Goal: Communication & Community: Connect with others

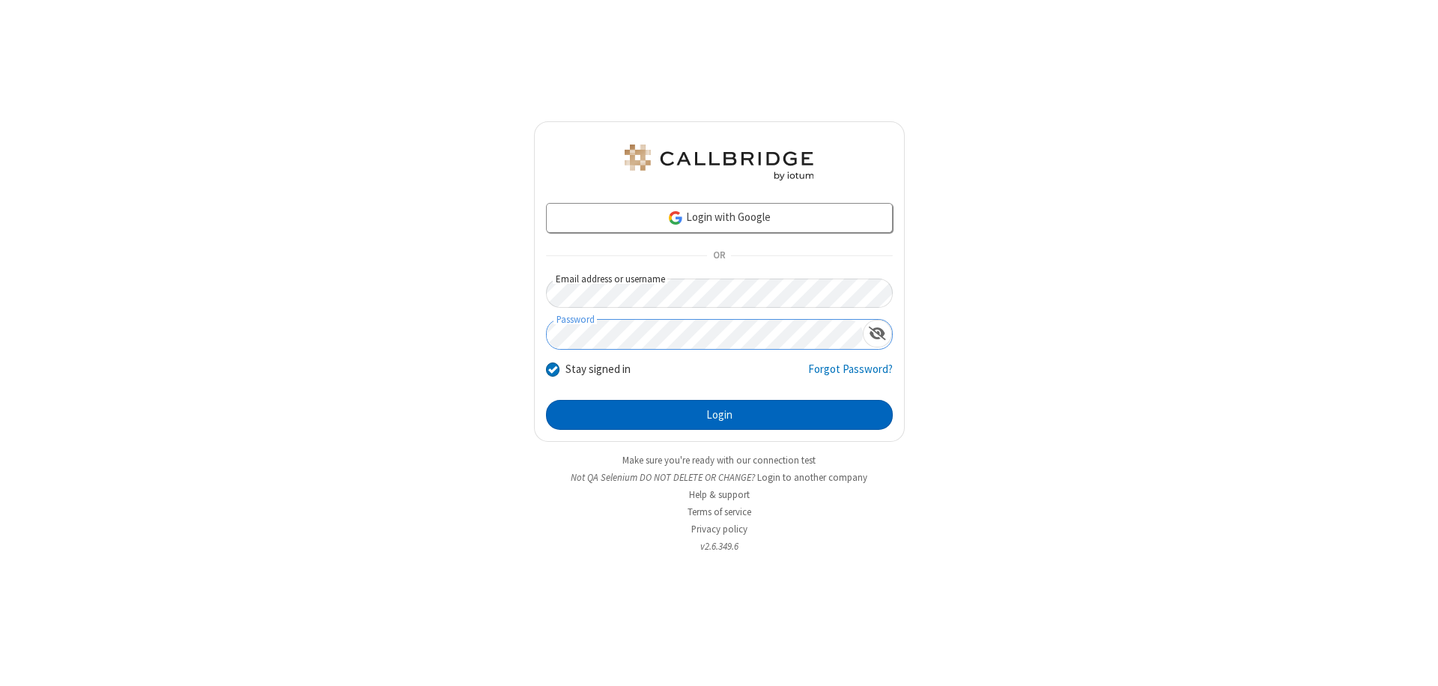
click at [719, 415] on button "Login" at bounding box center [719, 415] width 347 height 30
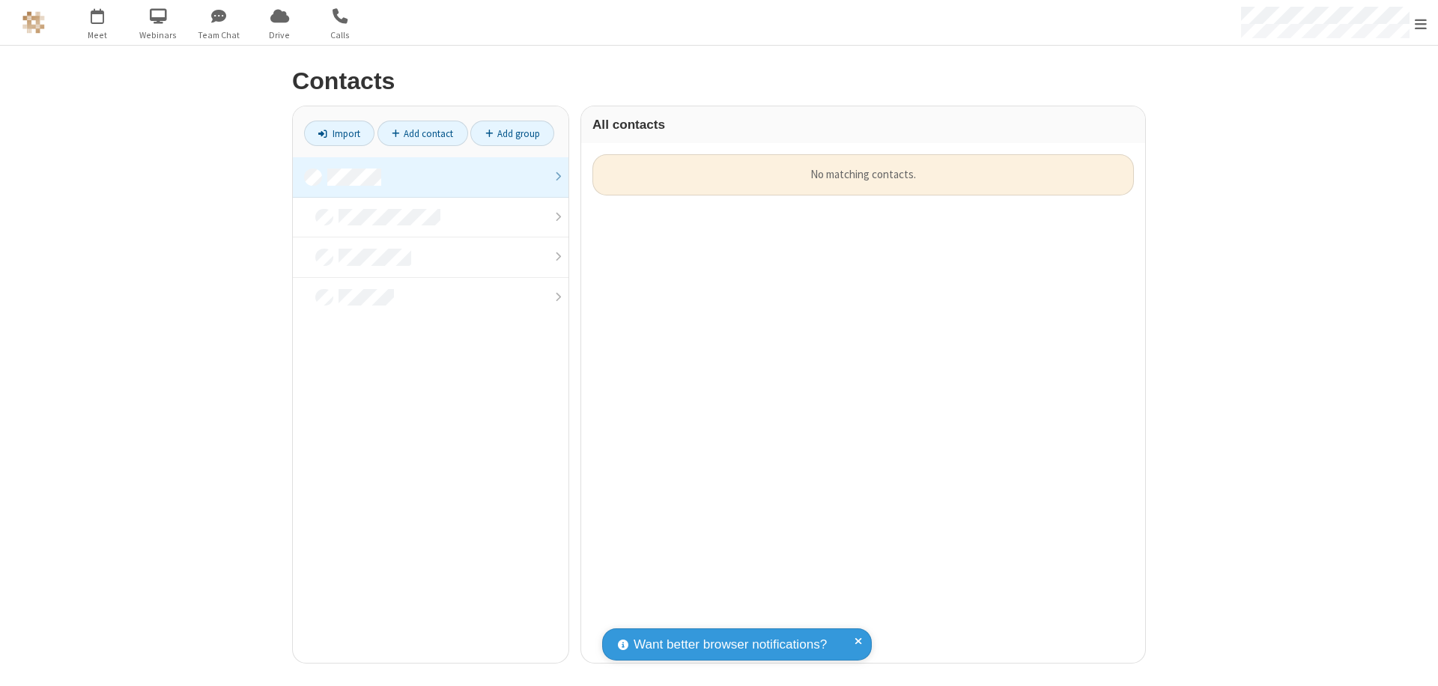
scroll to position [509, 553]
click at [431, 177] on link at bounding box center [431, 177] width 276 height 40
click at [422, 133] on link "Add contact" at bounding box center [423, 133] width 91 height 25
